Goal: Task Accomplishment & Management: Manage account settings

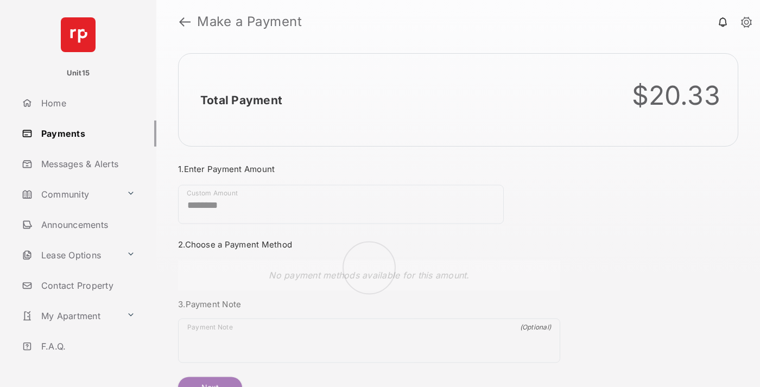
scroll to position [59, 0]
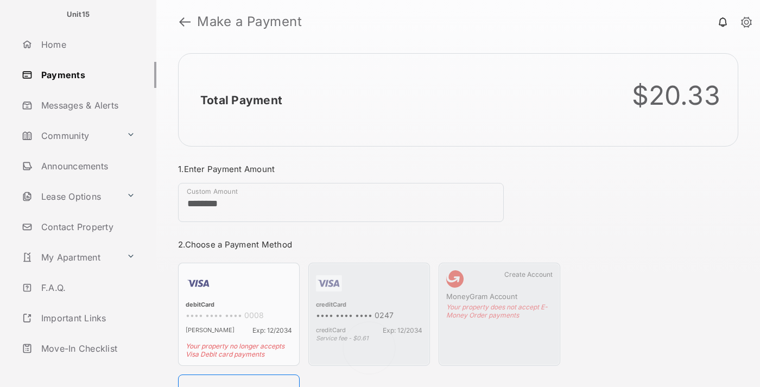
click at [85, 366] on link "Logout" at bounding box center [86, 379] width 139 height 26
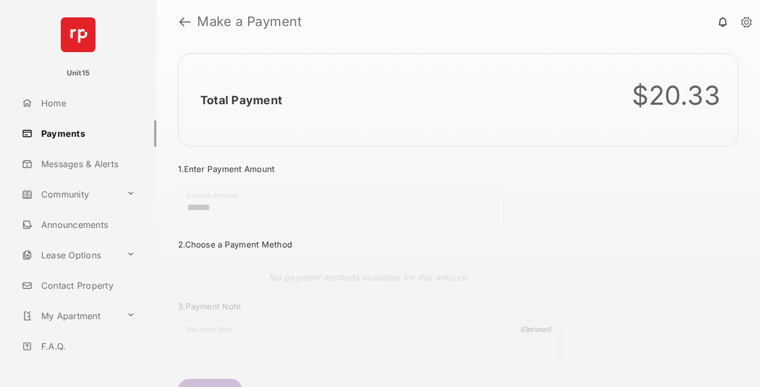
scroll to position [59, 0]
